Goal: Task Accomplishment & Management: Manage account settings

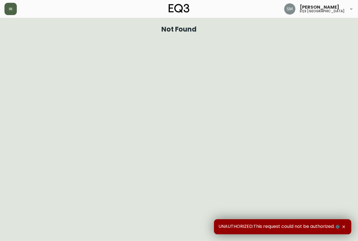
click at [13, 14] on button "button" at bounding box center [10, 9] width 12 height 12
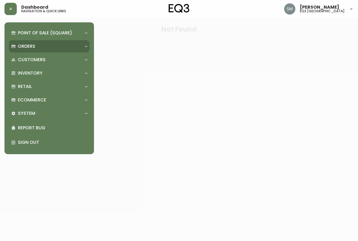
click at [25, 47] on p "Orders" at bounding box center [26, 46] width 17 height 6
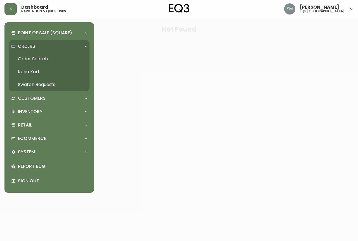
click at [40, 59] on link "Order Search" at bounding box center [49, 59] width 81 height 13
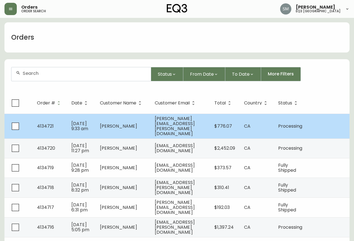
click at [166, 134] on td "[PERSON_NAME][EMAIL_ADDRESS][PERSON_NAME][DOMAIN_NAME]" at bounding box center [180, 126] width 60 height 25
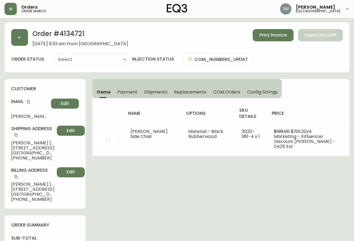
type input "Processing"
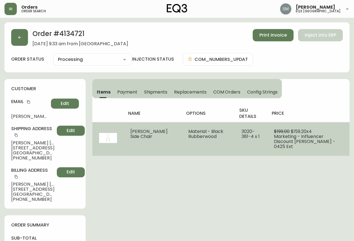
select select "PROCESSING"
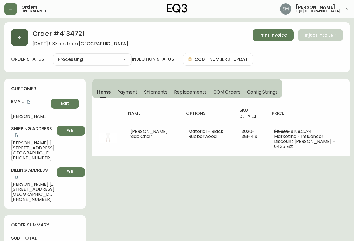
click at [26, 31] on button "button" at bounding box center [19, 37] width 17 height 17
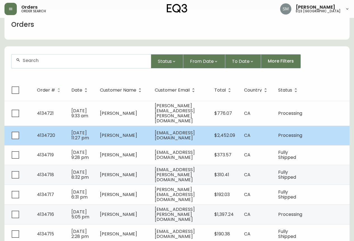
scroll to position [56, 0]
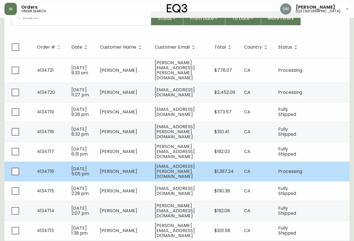
click at [183, 172] on td "[EMAIL_ADDRESS][PERSON_NAME][DOMAIN_NAME]" at bounding box center [180, 172] width 60 height 20
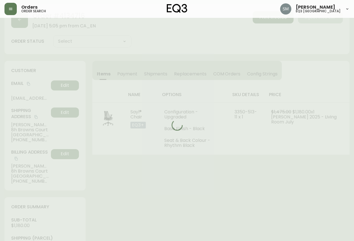
scroll to position [56, 0]
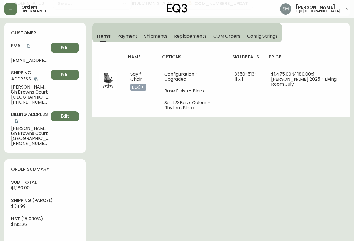
type input "Processing"
select select "PROCESSING"
click at [68, 75] on span "Edit" at bounding box center [65, 75] width 8 height 6
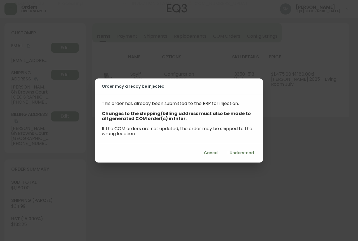
click at [243, 157] on button "I Understand" at bounding box center [240, 153] width 31 height 10
select select "PE"
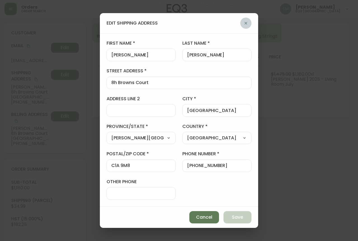
click at [247, 25] on icon "button" at bounding box center [246, 23] width 4 height 4
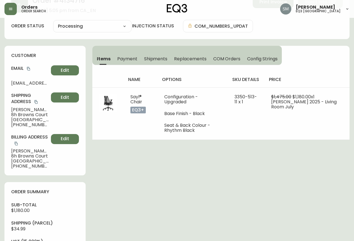
scroll to position [0, 0]
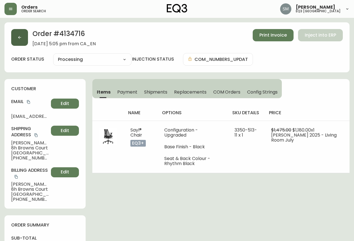
click at [17, 35] on icon "button" at bounding box center [19, 37] width 4 height 4
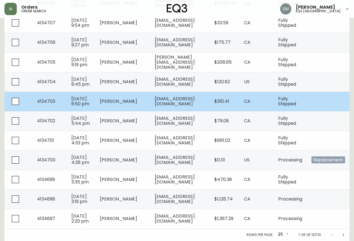
scroll to position [446, 0]
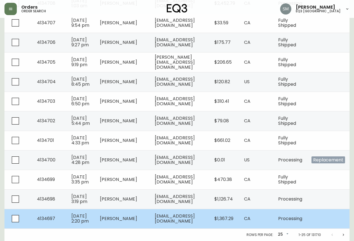
click at [164, 213] on span "[EMAIL_ADDRESS][DOMAIN_NAME]" at bounding box center [175, 218] width 40 height 11
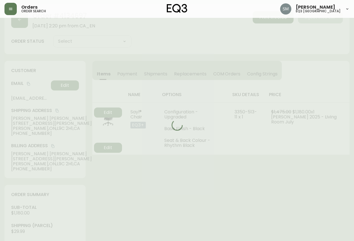
scroll to position [228, 0]
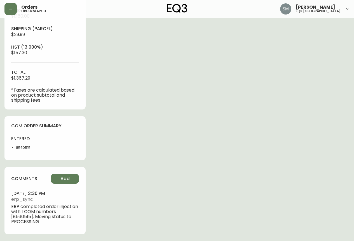
type input "Processing"
select select "PROCESSING"
click at [222, 230] on div "Order # 4134697 [DATE] 2:20 pm from CA_EN Print Invoice Inject into ERP order s…" at bounding box center [176, 24] width 345 height 434
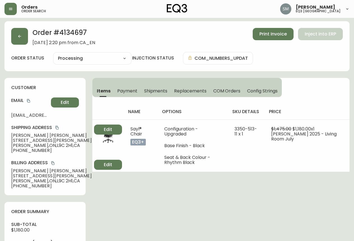
scroll to position [0, 0]
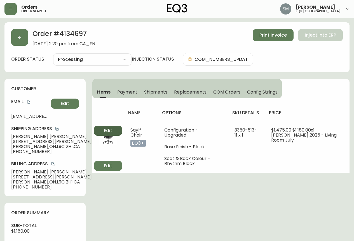
click at [104, 130] on span "Edit" at bounding box center [108, 131] width 8 height 6
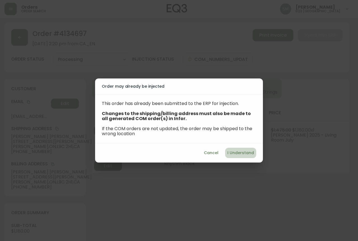
click at [245, 153] on span "I Understand" at bounding box center [240, 153] width 27 height 7
select select "ON"
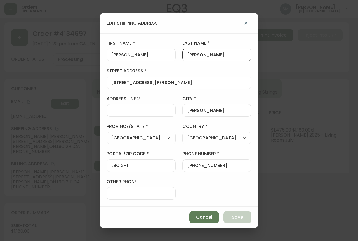
drag, startPoint x: 227, startPoint y: 55, endPoint x: 157, endPoint y: 59, distance: 70.1
click at [161, 55] on form "first name [PERSON_NAME] last name [PERSON_NAME] street address [STREET_ADDRESS…" at bounding box center [179, 120] width 145 height 160
click at [203, 217] on span "Cancel" at bounding box center [204, 218] width 16 height 6
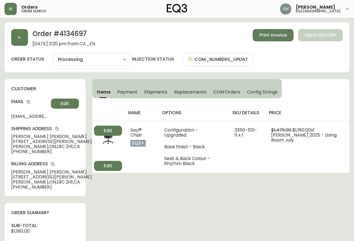
click at [208, 211] on div "Order # 4134697 [DATE] 2:20 pm from CA_EN Print Invoice Inject into ERP order s…" at bounding box center [176, 239] width 345 height 434
click at [280, 37] on span "Print Invoice" at bounding box center [272, 35] width 27 height 6
